Goal: Task Accomplishment & Management: Manage account settings

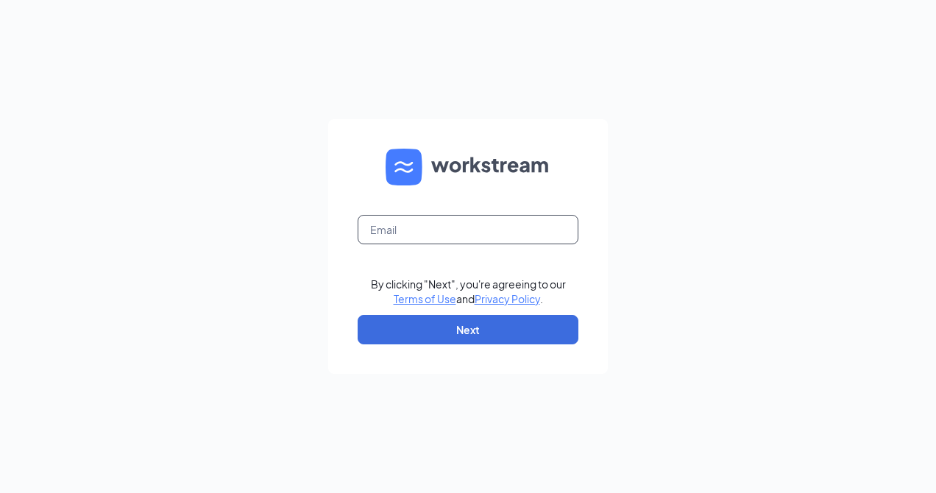
click at [477, 216] on input "text" at bounding box center [467, 229] width 221 height 29
type input "sstephens@groupmgmt.com"
click at [401, 235] on input "text" at bounding box center [467, 229] width 221 height 29
type input "sstephens@groupmgmt.com"
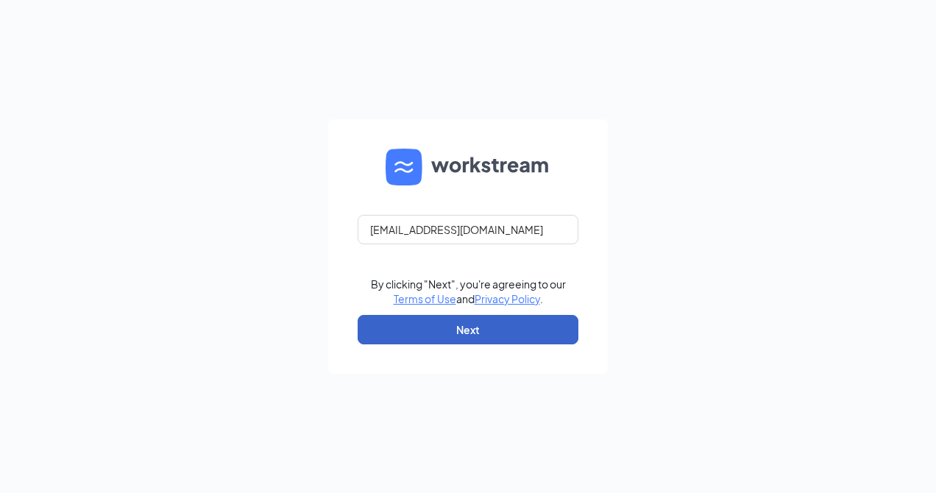
click at [434, 320] on button "Next" at bounding box center [467, 329] width 221 height 29
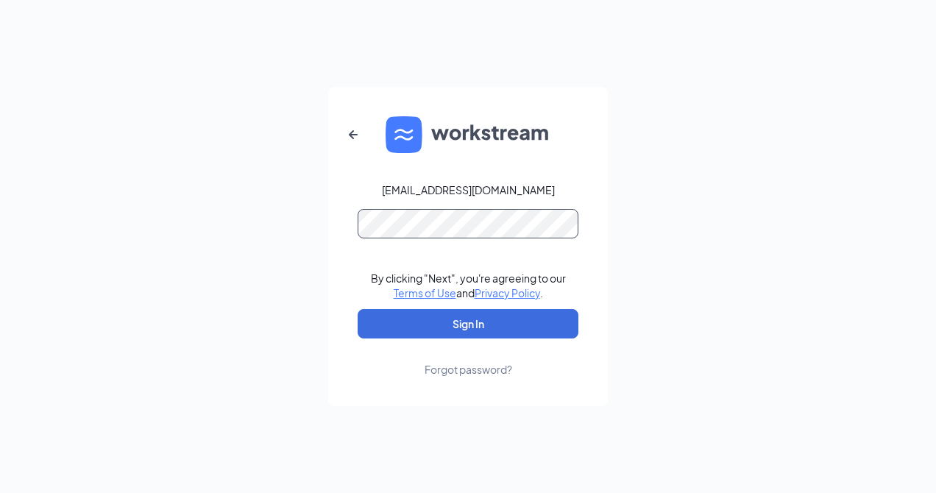
click at [357, 309] on button "Sign In" at bounding box center [467, 323] width 221 height 29
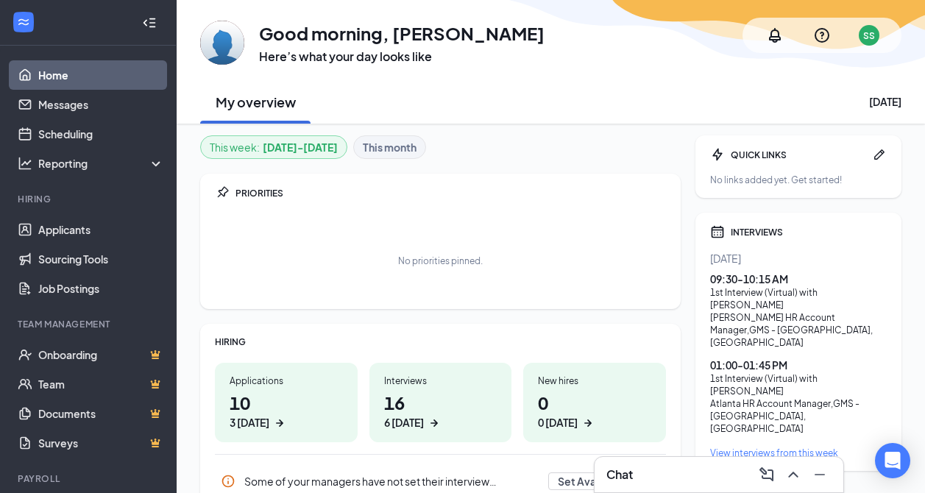
click at [755, 296] on div "1st Interview (Virtual) with [PERSON_NAME]" at bounding box center [798, 298] width 177 height 25
click at [78, 227] on link "Applicants" at bounding box center [101, 229] width 126 height 29
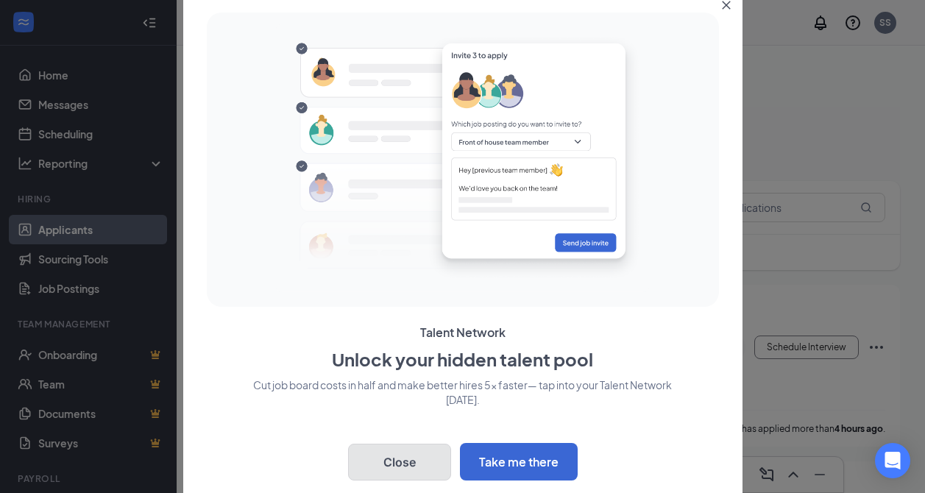
click at [404, 455] on button "Close" at bounding box center [399, 462] width 103 height 37
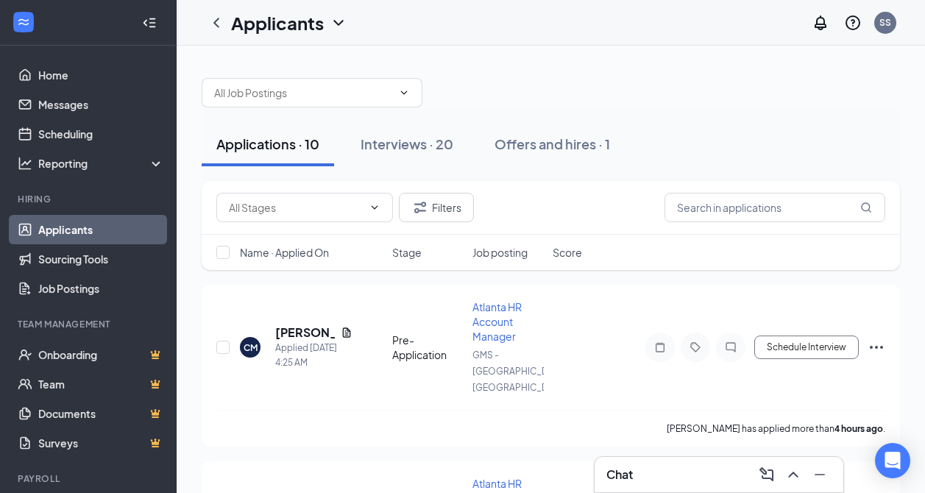
click at [430, 140] on div "Interviews · 20" at bounding box center [406, 144] width 93 height 18
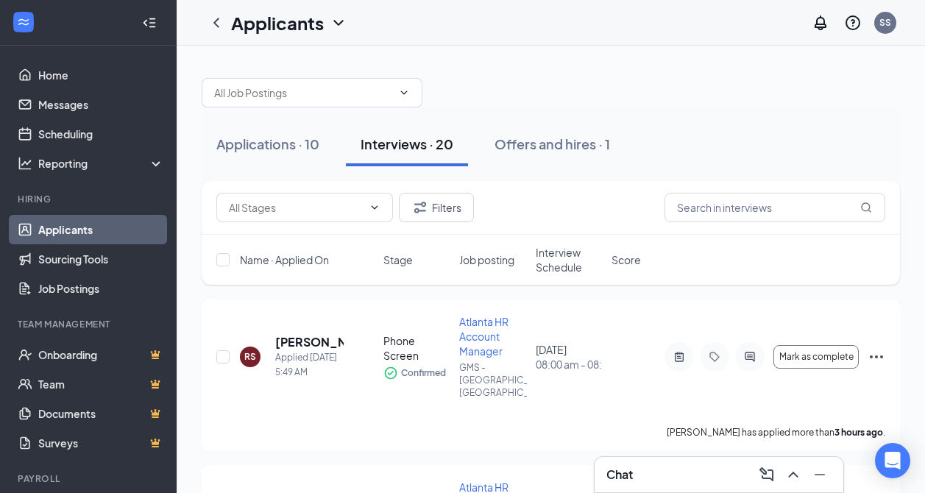
click at [317, 196] on span at bounding box center [304, 207] width 177 height 29
click at [306, 94] on input "text" at bounding box center [303, 93] width 178 height 16
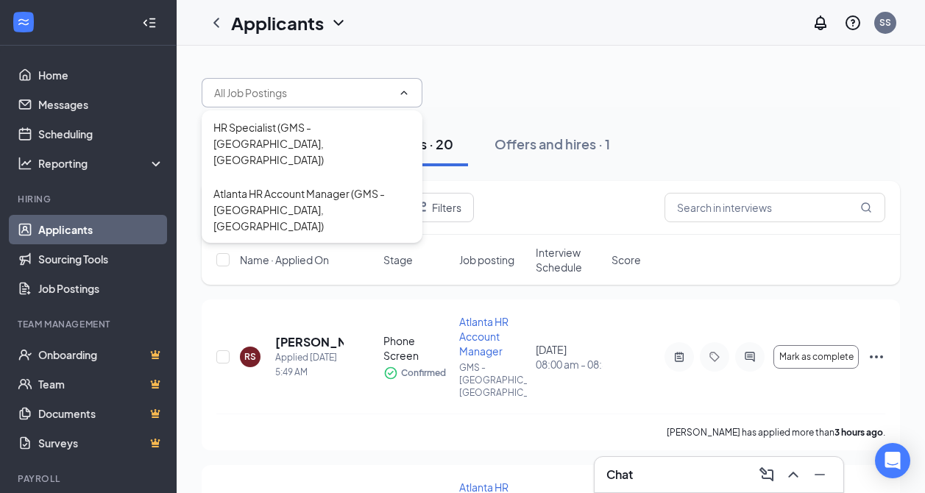
click at [607, 67] on div at bounding box center [551, 85] width 698 height 44
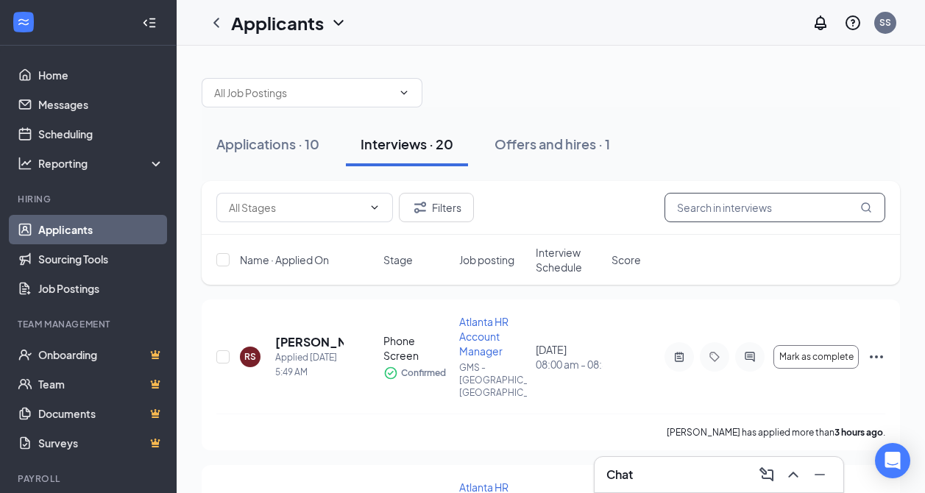
click at [728, 213] on input "text" at bounding box center [774, 207] width 221 height 29
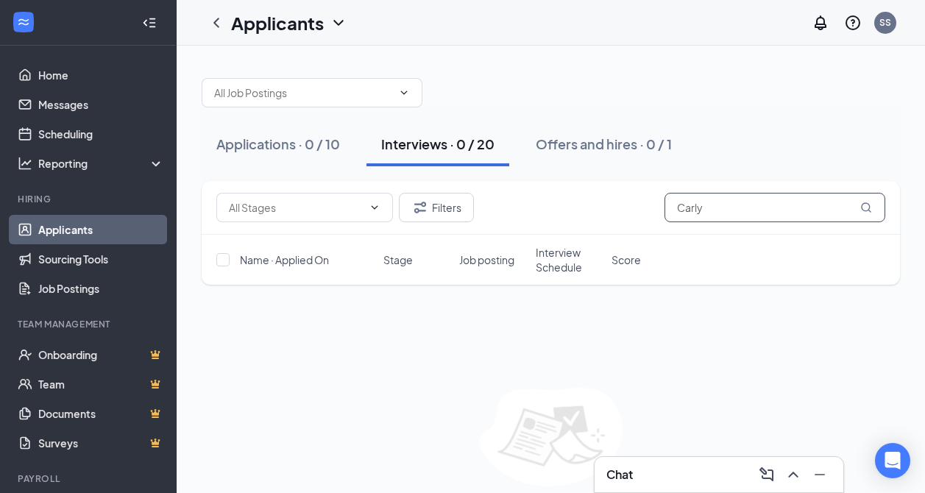
type input "Carly"
click at [305, 149] on div "Applications · 0 / 10" at bounding box center [278, 144] width 124 height 18
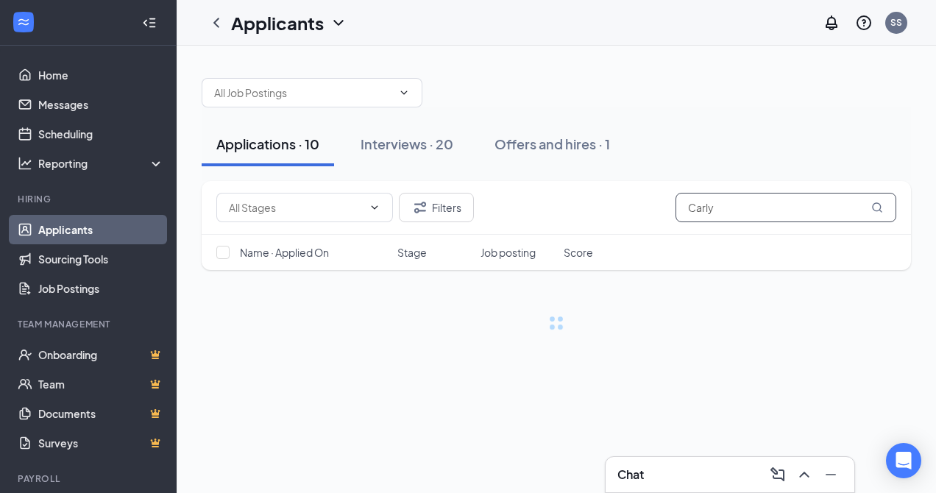
click at [735, 217] on input "Carly" at bounding box center [785, 207] width 221 height 29
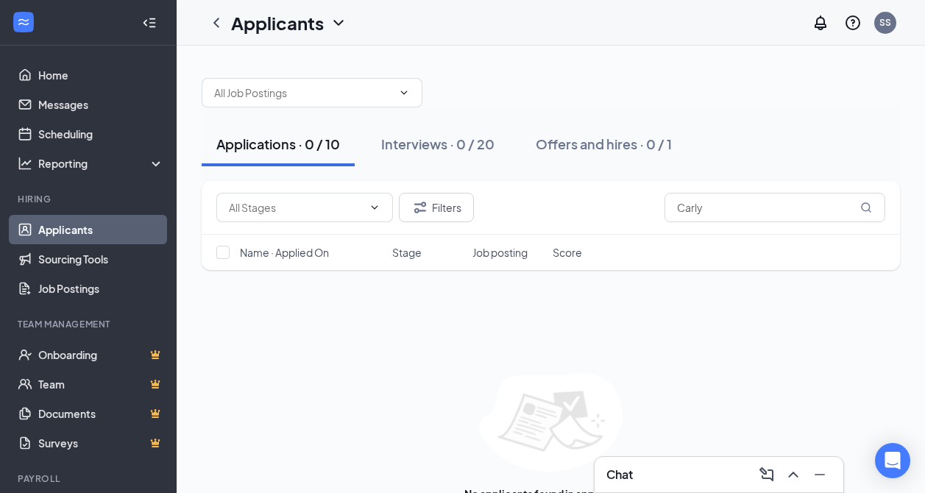
click at [196, 121] on div "Applications · 0 / 10 Interviews · 0 / 20 Offers and hires · 0 / 1 Filters Carl…" at bounding box center [551, 290] width 748 height 488
click at [296, 136] on div "Applications · 0 / 10" at bounding box center [278, 144] width 124 height 18
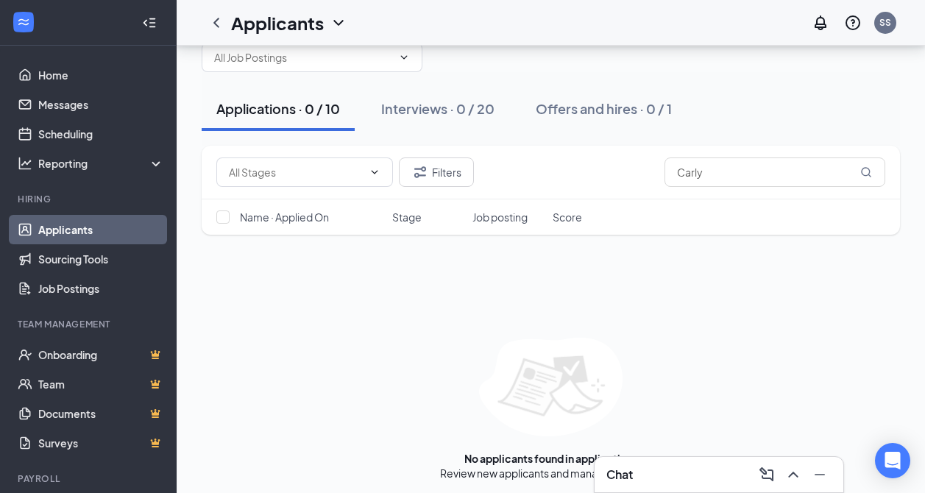
scroll to position [40, 0]
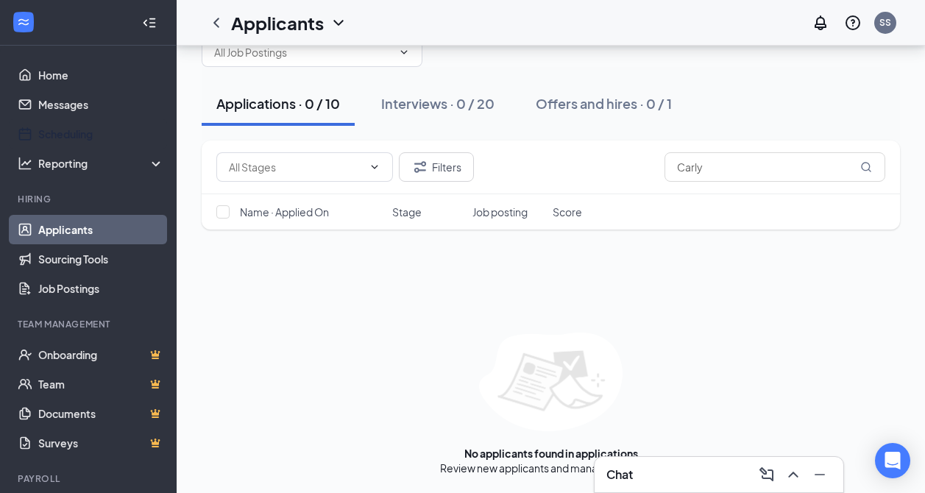
click at [79, 127] on link "Scheduling" at bounding box center [101, 133] width 126 height 29
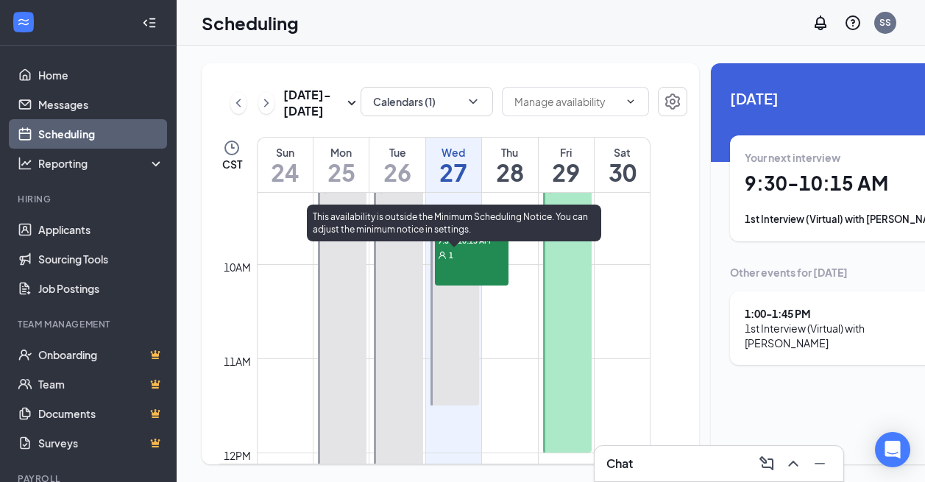
scroll to position [797, 0]
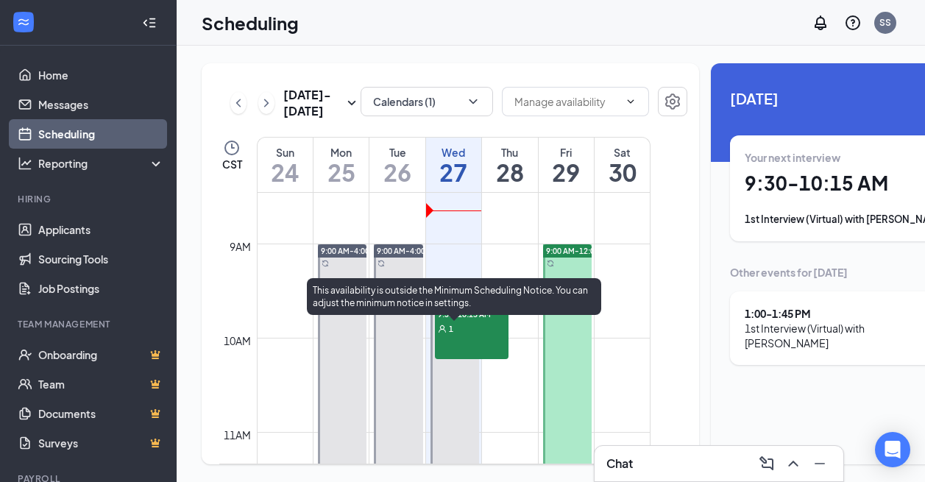
click at [453, 303] on span "9:30-11:30 AM" at bounding box center [459, 298] width 53 height 10
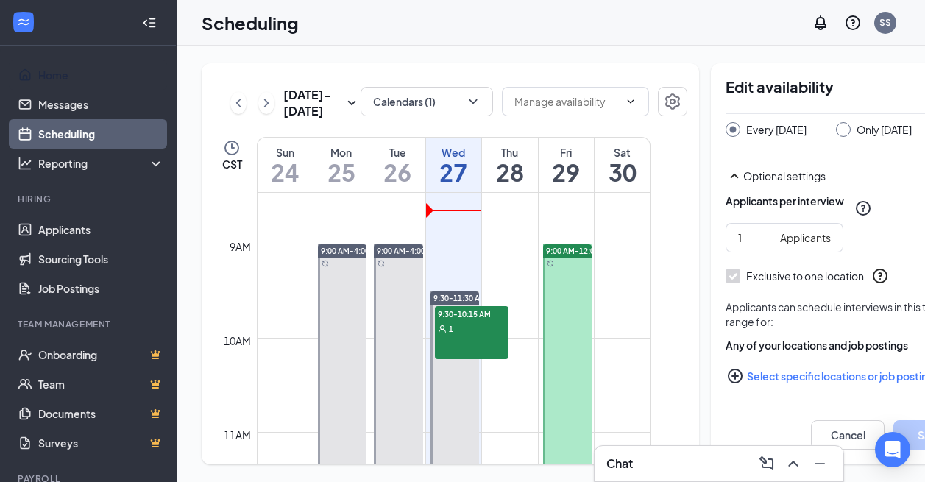
click at [57, 65] on link "Home" at bounding box center [101, 74] width 126 height 29
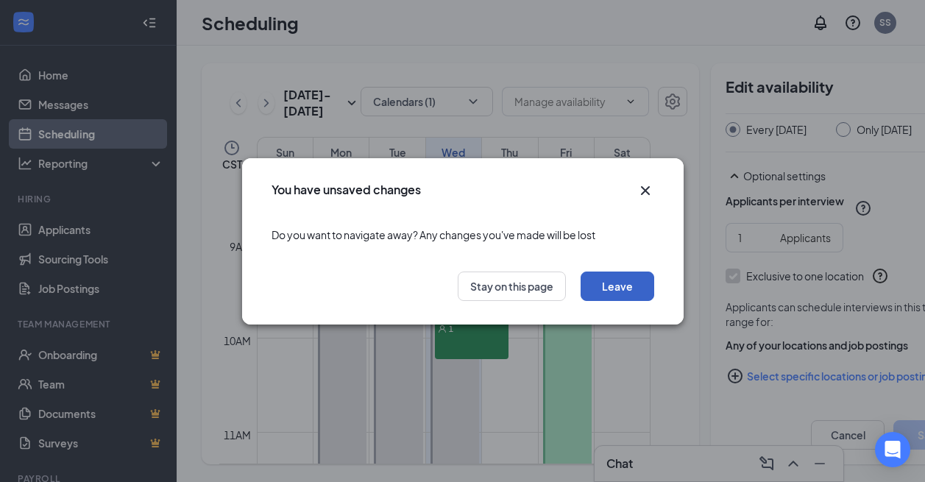
click at [635, 286] on button "Leave" at bounding box center [617, 285] width 74 height 29
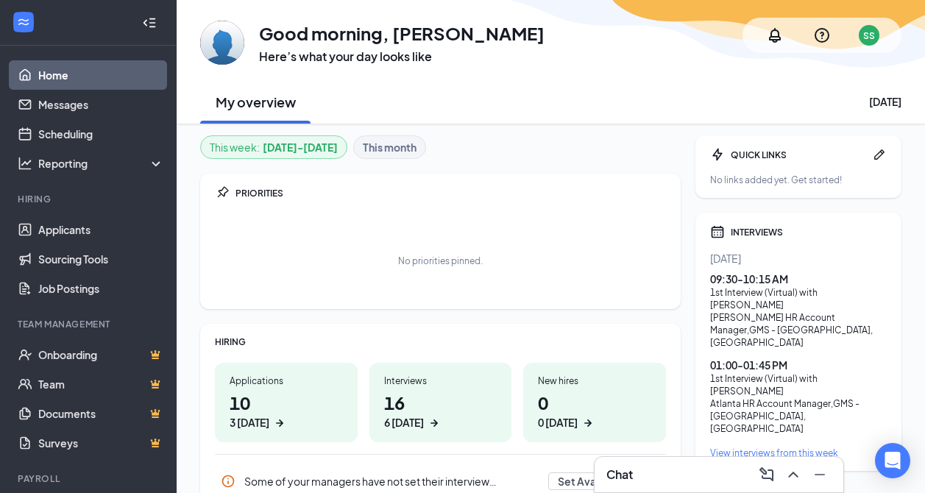
click at [751, 279] on div "09:30 - 10:15 AM" at bounding box center [798, 278] width 177 height 15
click at [766, 446] on div "View interviews from this week" at bounding box center [798, 452] width 177 height 13
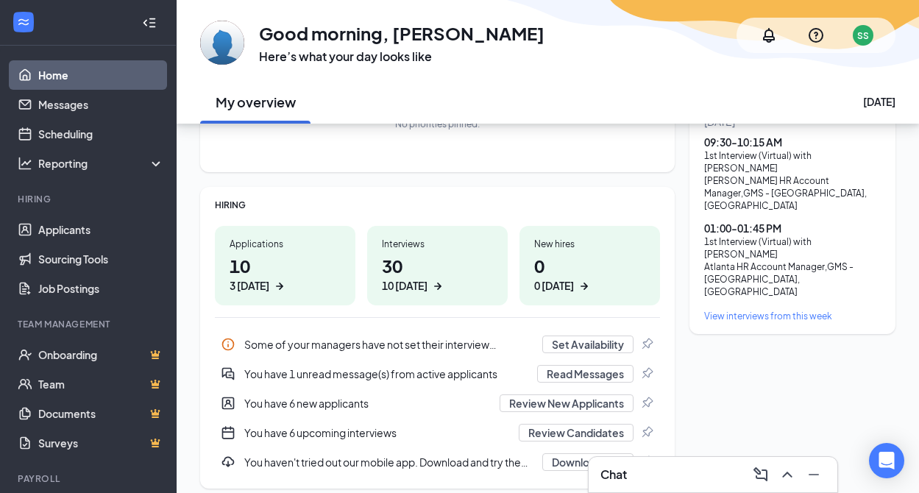
scroll to position [147, 0]
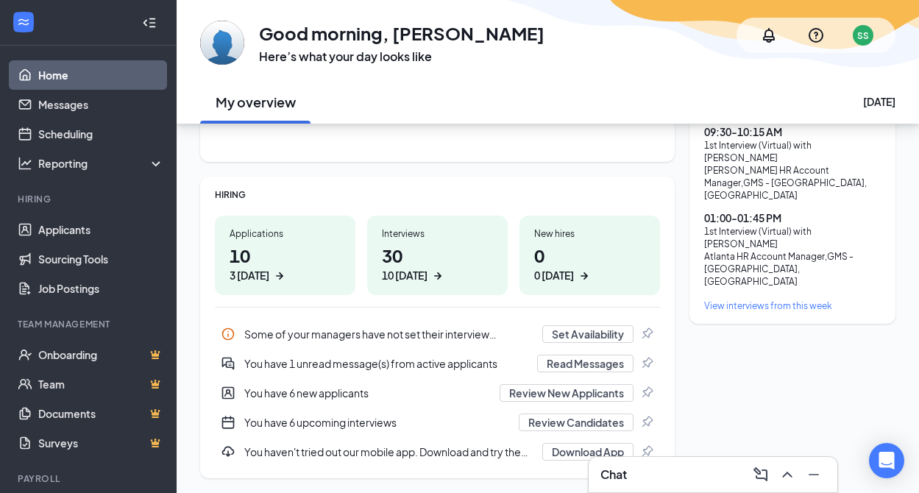
click at [616, 154] on div "PRIORITIES No priorities pinned." at bounding box center [437, 93] width 474 height 135
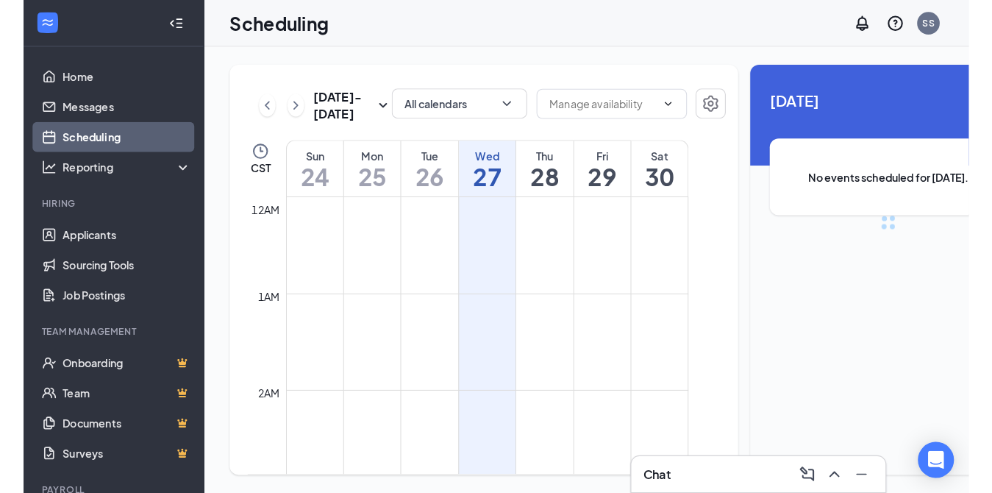
scroll to position [723, 0]
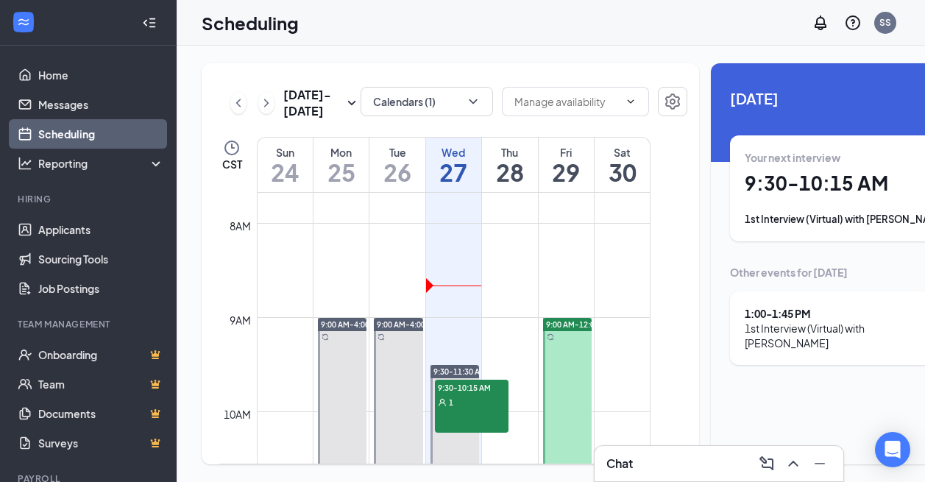
click at [338, 30] on div "Scheduling SS" at bounding box center [551, 23] width 748 height 46
click at [793, 215] on div "1st Interview (Virtual) with [PERSON_NAME]" at bounding box center [845, 219] width 203 height 15
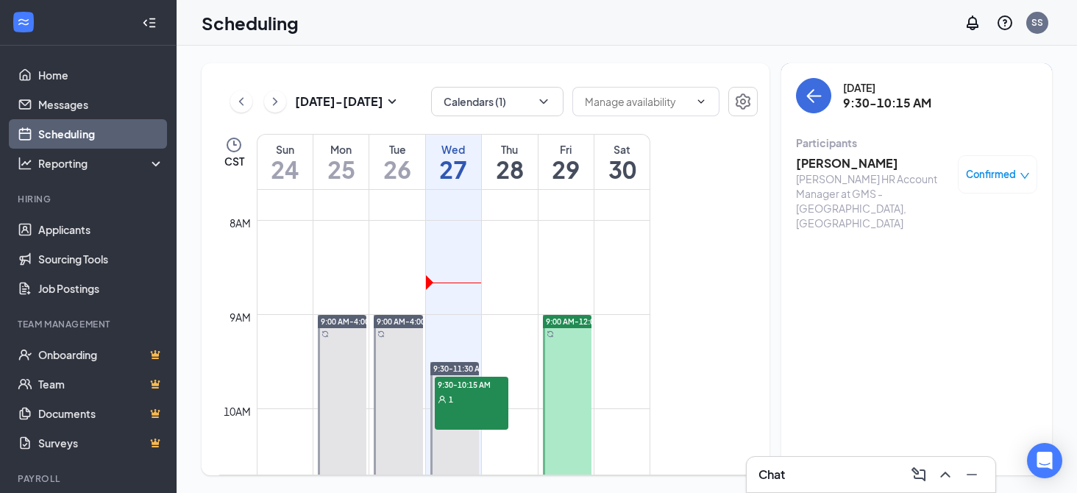
click at [833, 163] on h3 "[PERSON_NAME]" at bounding box center [873, 163] width 154 height 16
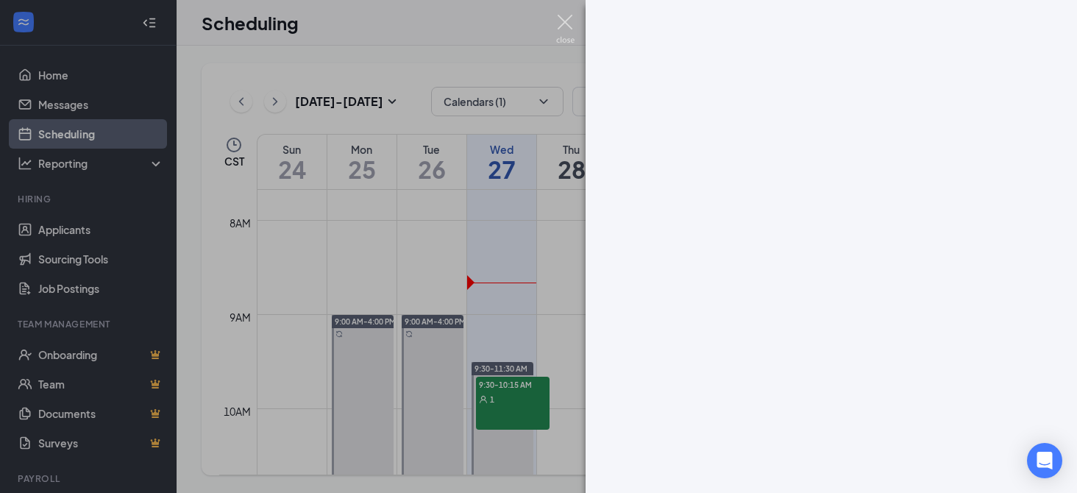
click at [564, 23] on img at bounding box center [565, 29] width 18 height 29
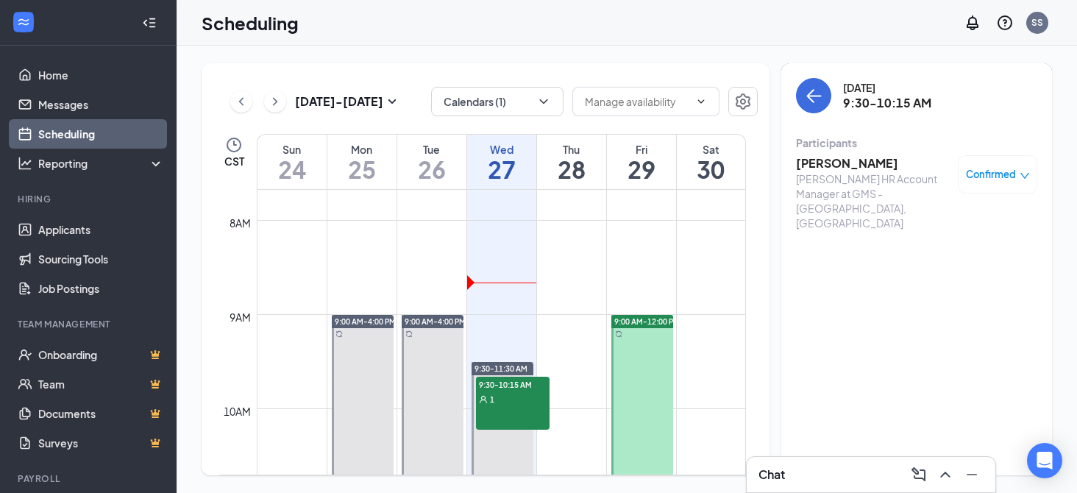
click at [816, 157] on h3 "[PERSON_NAME]" at bounding box center [873, 163] width 154 height 16
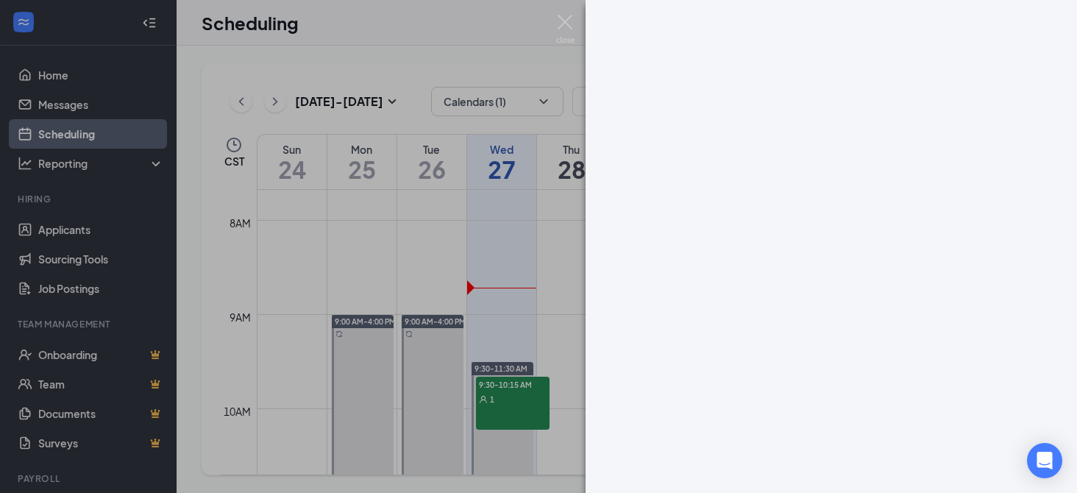
click at [269, 49] on div at bounding box center [538, 246] width 1077 height 493
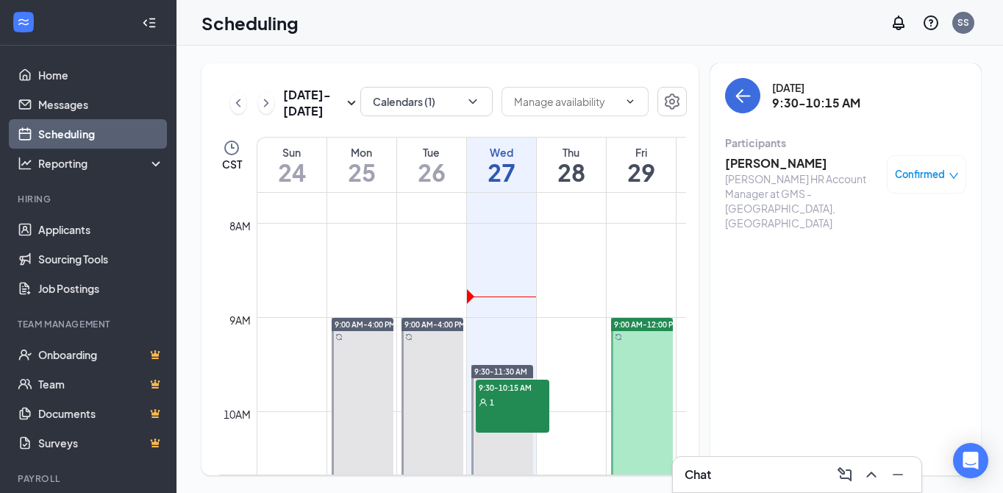
click at [490, 489] on div "[DATE] - [DATE] Calendars (1) CST Sun 24 Mon 25 Tue 26 Wed 27 Thu 28 Fri 29 Sat…" at bounding box center [592, 269] width 830 height 447
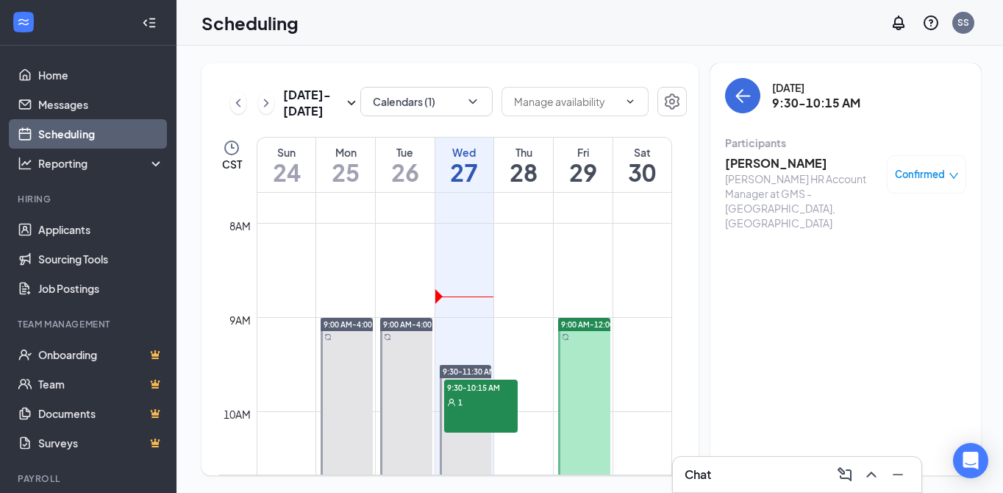
click at [750, 161] on h3 "[PERSON_NAME]" at bounding box center [802, 163] width 154 height 16
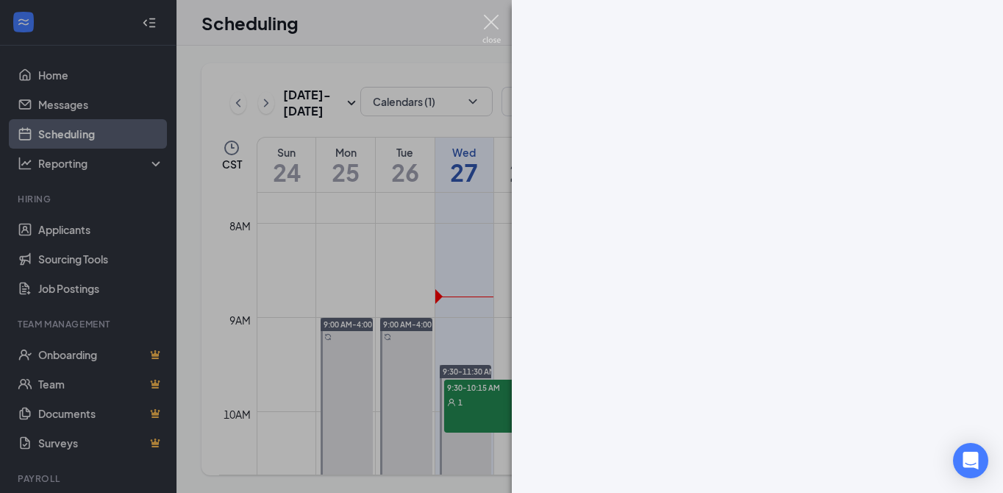
click at [490, 18] on img at bounding box center [492, 29] width 18 height 29
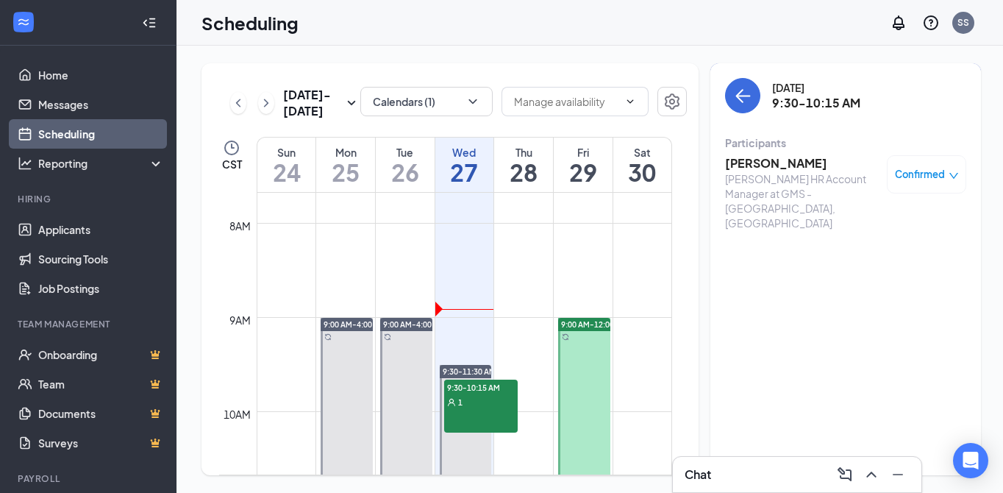
click at [332, 17] on div "Scheduling SS" at bounding box center [590, 23] width 827 height 46
click at [753, 164] on h3 "[PERSON_NAME]" at bounding box center [802, 163] width 154 height 16
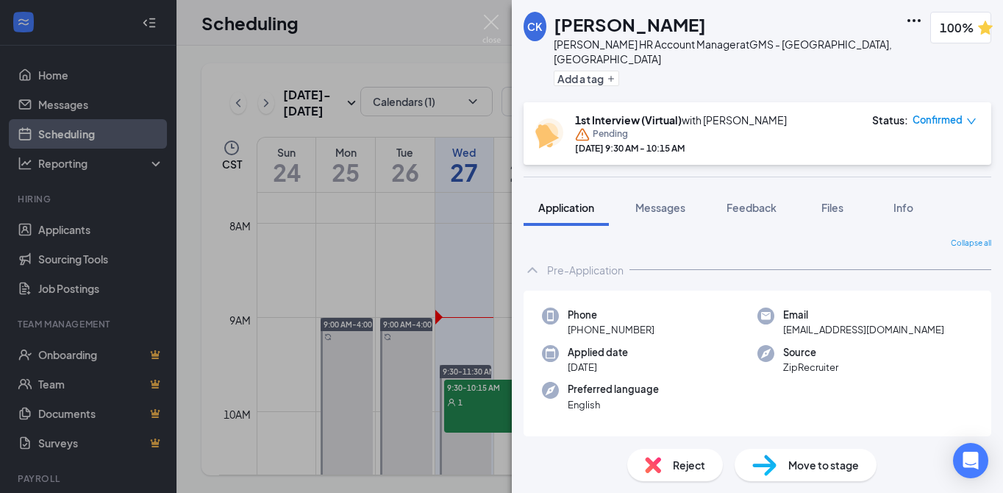
click at [288, 21] on div "CK [PERSON_NAME] [PERSON_NAME] HR Account Manager at GMS - [GEOGRAPHIC_DATA], […" at bounding box center [501, 246] width 1003 height 493
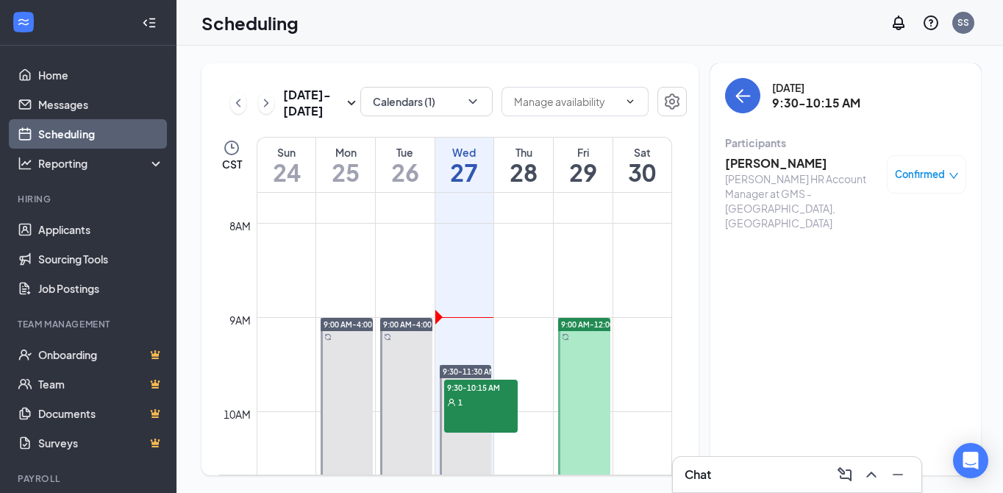
click at [73, 138] on link "Scheduling" at bounding box center [101, 133] width 126 height 29
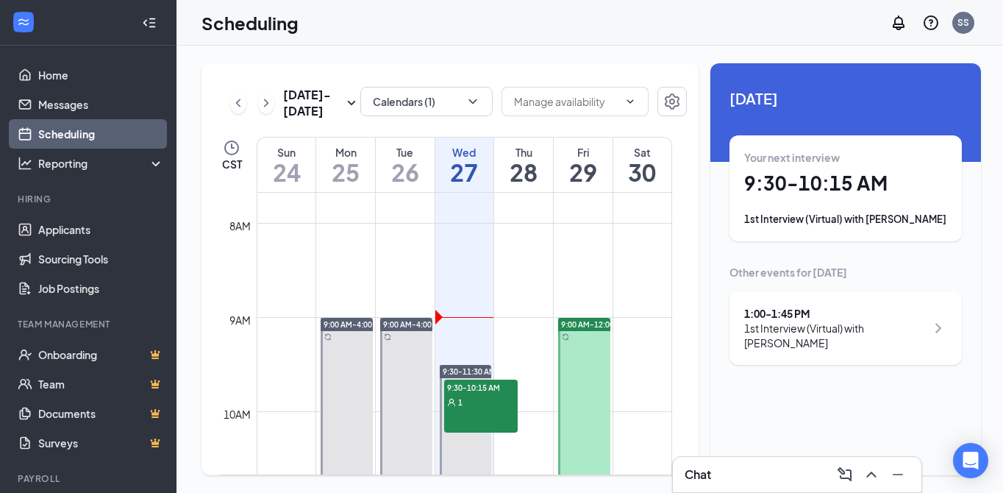
click at [85, 123] on link "Scheduling" at bounding box center [101, 133] width 126 height 29
click at [935, 24] on div "SS" at bounding box center [964, 22] width 12 height 13
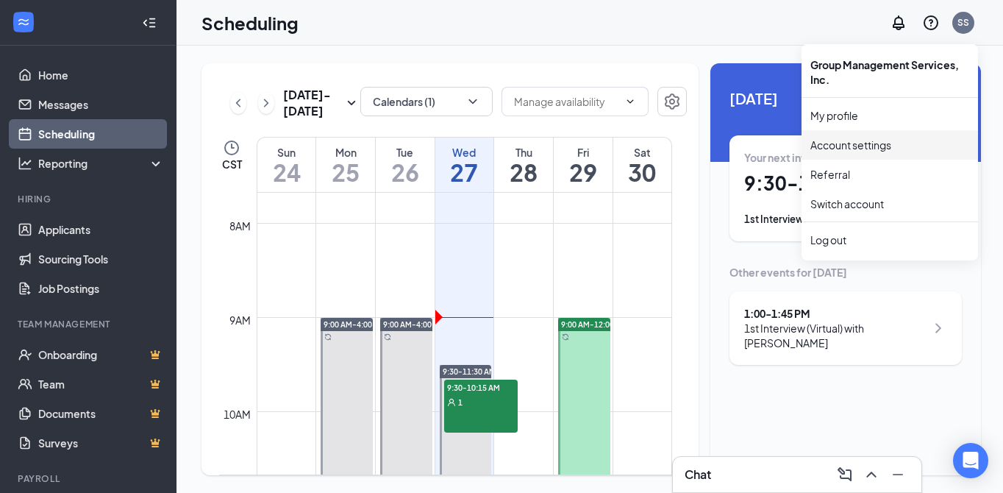
click at [856, 142] on link "Account settings" at bounding box center [890, 145] width 159 height 15
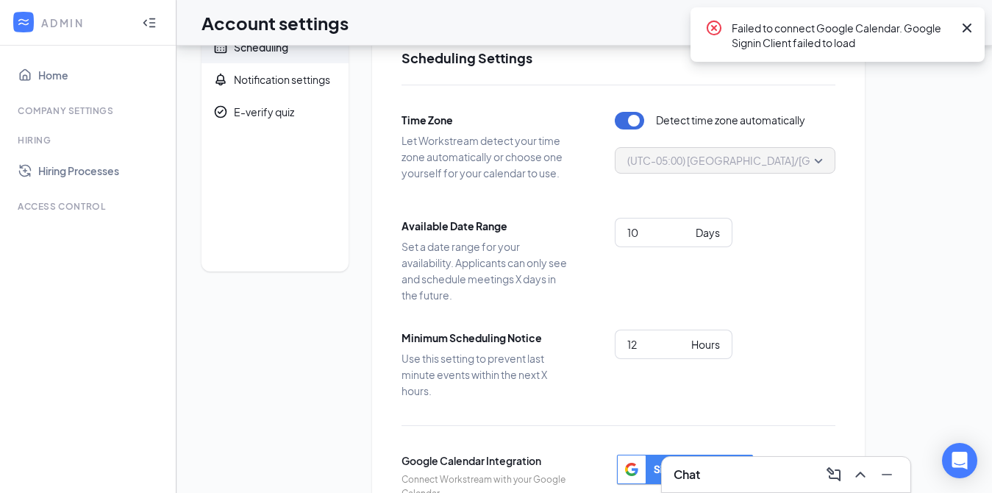
scroll to position [205, 0]
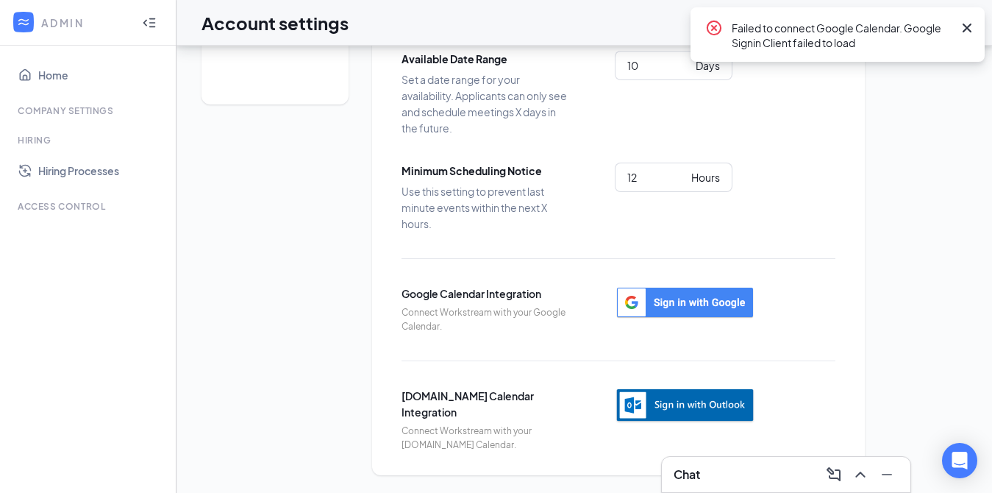
click at [715, 403] on img "button" at bounding box center [685, 406] width 140 height 36
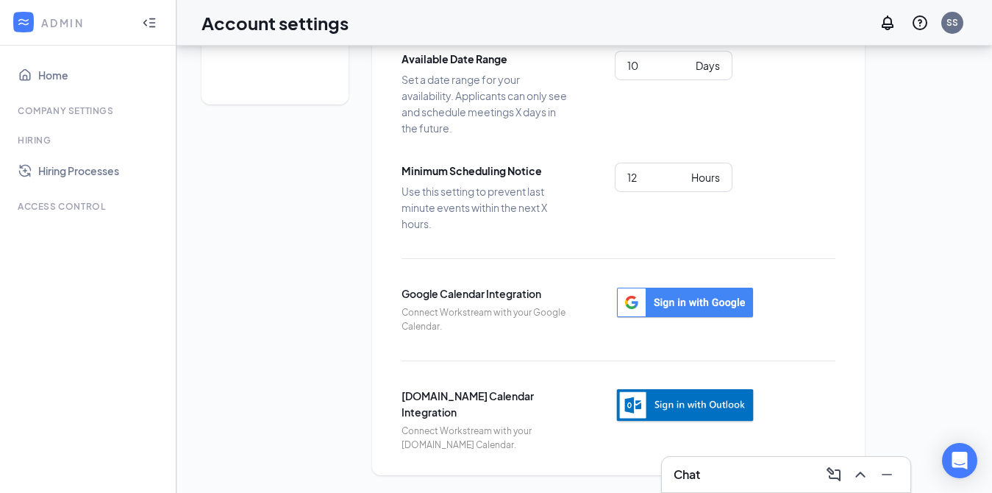
click at [288, 223] on div "Scheduling Notification settings E-verify quiz" at bounding box center [275, 166] width 147 height 617
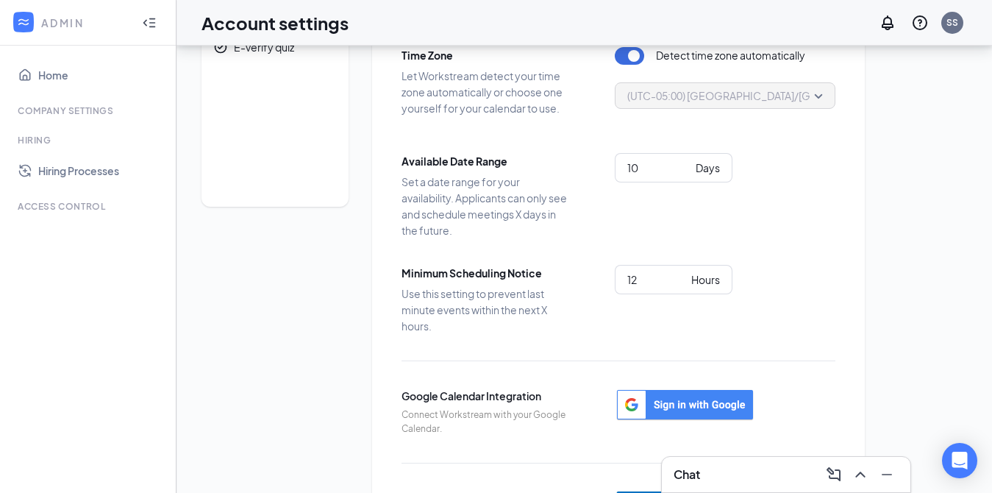
scroll to position [0, 0]
